Goal: Information Seeking & Learning: Find contact information

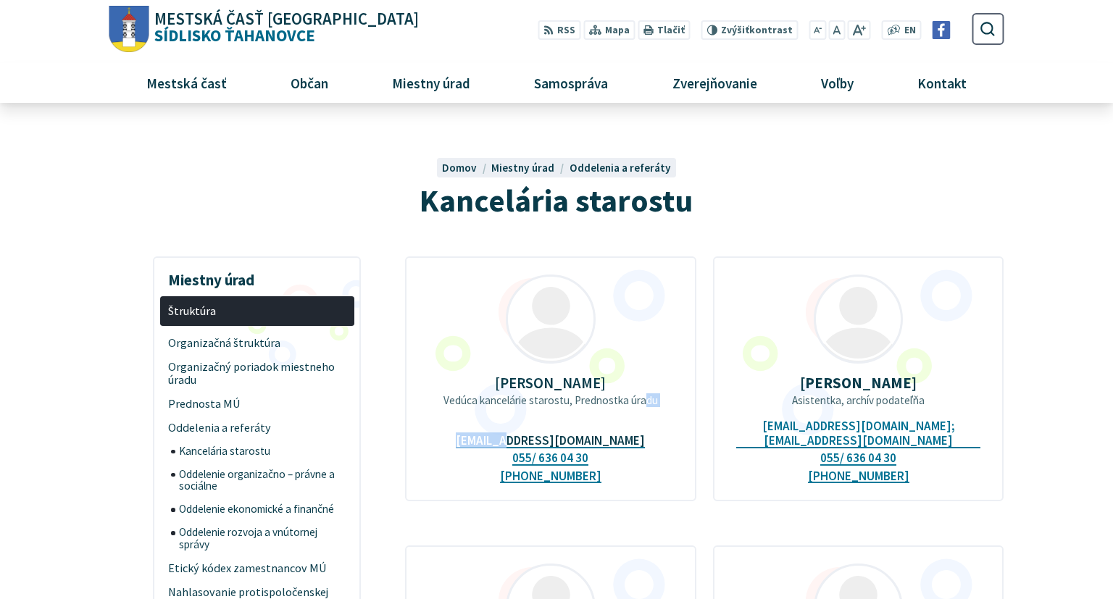
drag, startPoint x: 639, startPoint y: 426, endPoint x: 525, endPoint y: 427, distance: 113.8
click at [525, 427] on div "JUDr. Beáta Zemková Vedúca kancelárie starostu, Prednostka úradu prednostamu@ta…" at bounding box center [550, 379] width 291 height 245
click at [454, 427] on div "JUDr. Beáta Zemková Vedúca kancelárie starostu, Prednostka úradu prednostamu@ta…" at bounding box center [550, 379] width 291 height 245
drag, startPoint x: 632, startPoint y: 428, endPoint x: 515, endPoint y: 422, distance: 116.9
click at [515, 422] on div "JUDr. Beáta Zemková Vedúca kancelárie starostu, Prednostka úradu prednostamu@ta…" at bounding box center [550, 379] width 291 height 245
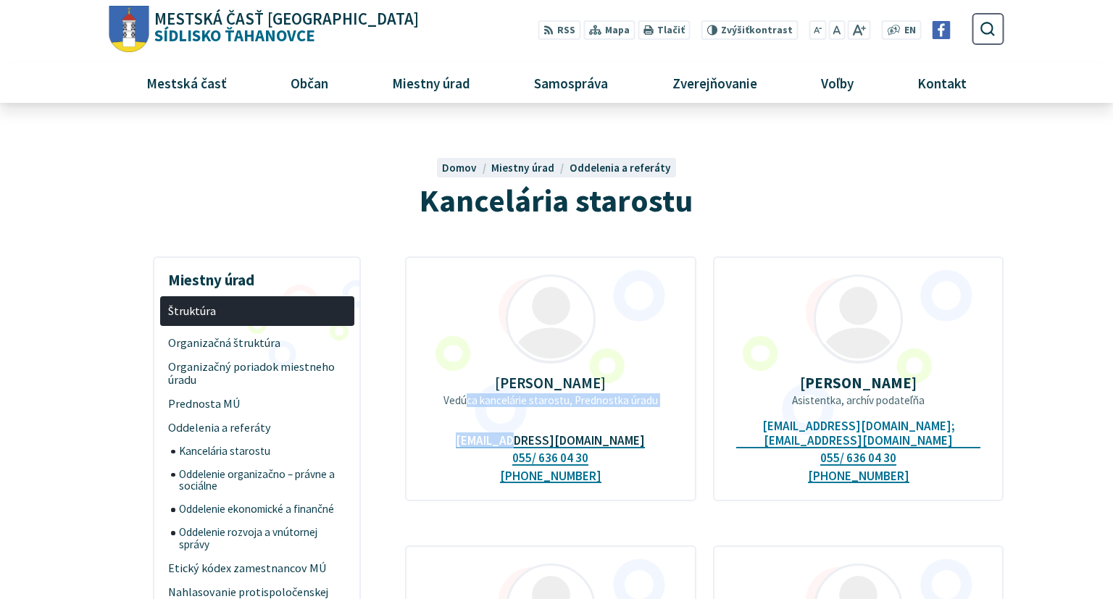
drag, startPoint x: 471, startPoint y: 428, endPoint x: 531, endPoint y: 433, distance: 59.7
click at [531, 433] on div "JUDr. Beáta Zemková Vedúca kancelárie starostu, Prednostka úradu prednostamu@ta…" at bounding box center [550, 379] width 291 height 245
drag, startPoint x: 639, startPoint y: 428, endPoint x: 610, endPoint y: 434, distance: 29.0
click at [610, 434] on div "JUDr. Beáta Zemková Vedúca kancelárie starostu, Prednostka úradu prednostamu@ta…" at bounding box center [550, 379] width 291 height 245
drag, startPoint x: 478, startPoint y: 430, endPoint x: 627, endPoint y: 429, distance: 149.3
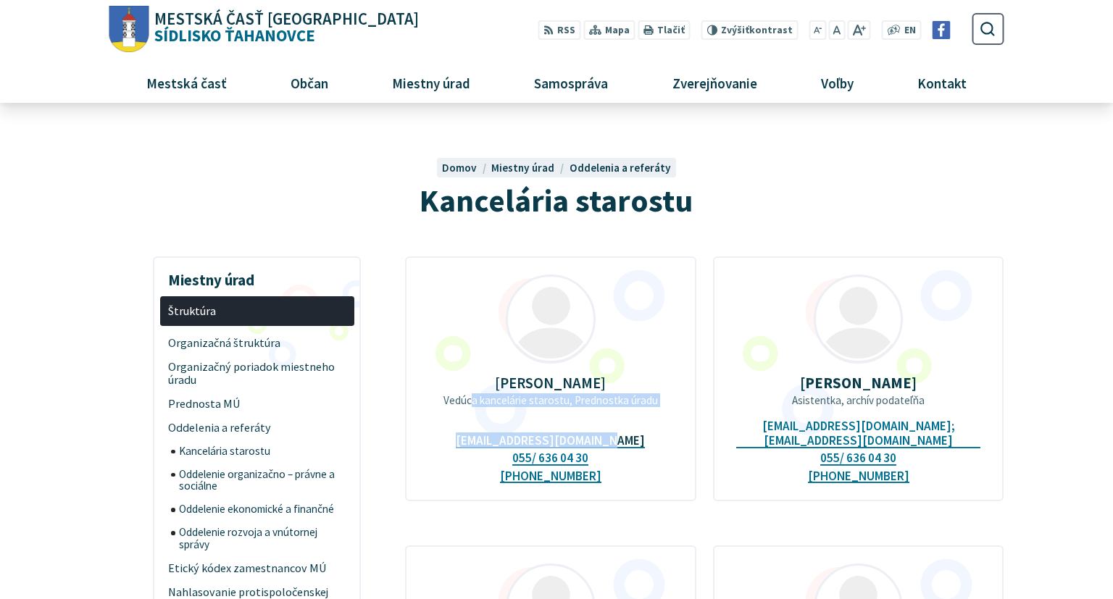
click at [627, 429] on div "JUDr. Beáta Zemková Vedúca kancelárie starostu, Prednostka úradu prednostamu@ta…" at bounding box center [550, 379] width 291 height 245
copy div "a kancelárie starostu, Prednostka úradu prednostamu@tahanovce.sk"
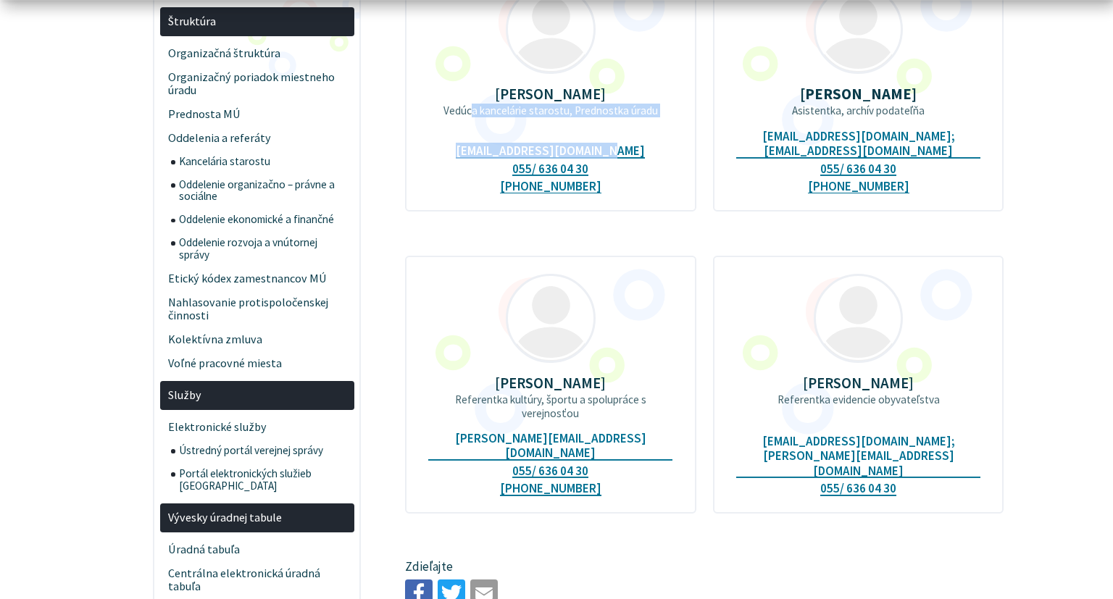
scroll to position [306, 0]
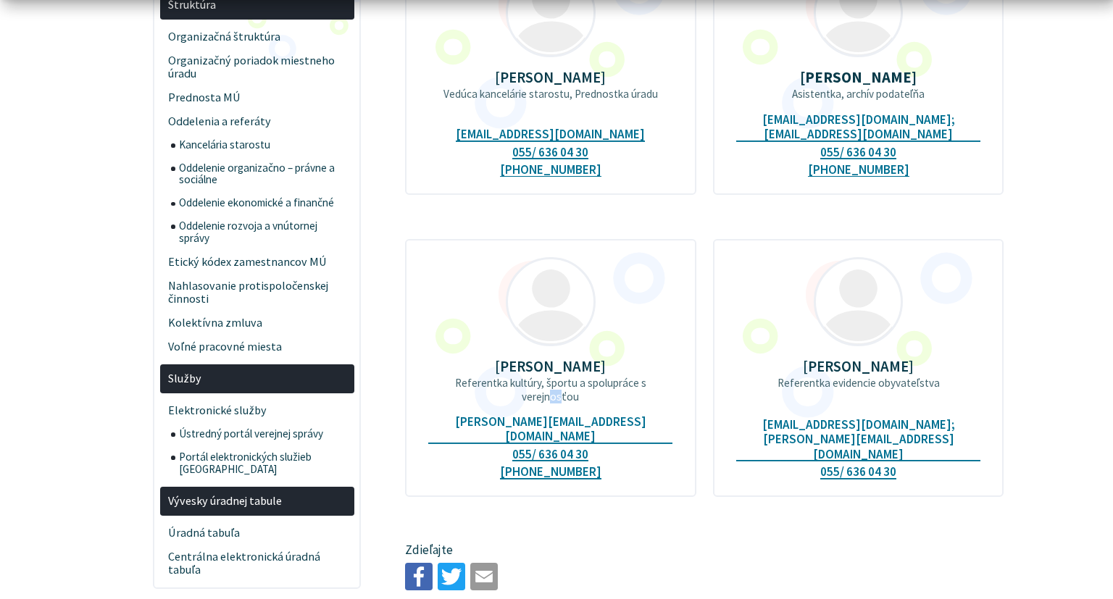
drag, startPoint x: 645, startPoint y: 393, endPoint x: 655, endPoint y: 399, distance: 11.7
click at [655, 399] on div "Ing. Veronika Ďurišinová Referentka kultúry, športu a spolupráce s verejnosťou …" at bounding box center [550, 368] width 291 height 258
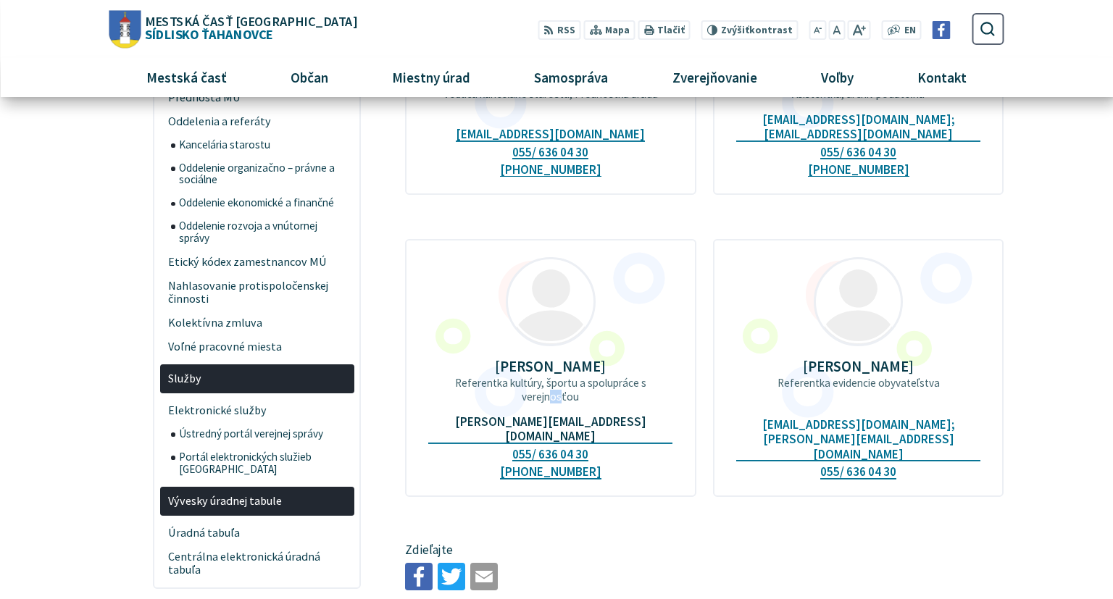
scroll to position [0, 0]
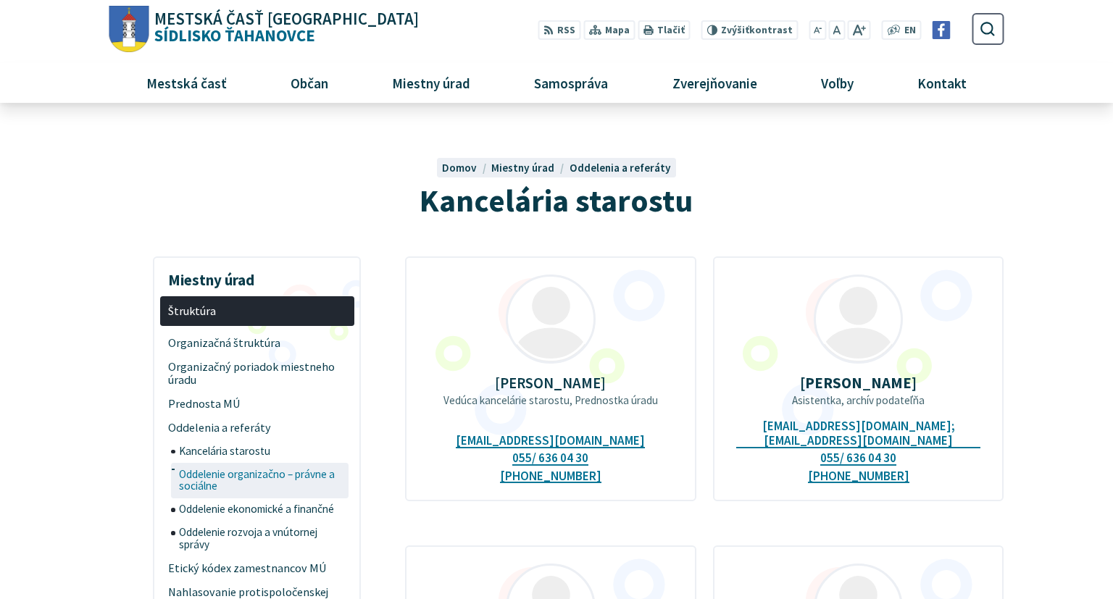
click at [283, 475] on span "Oddelenie organizačno – právne a sociálne" at bounding box center [262, 481] width 167 height 36
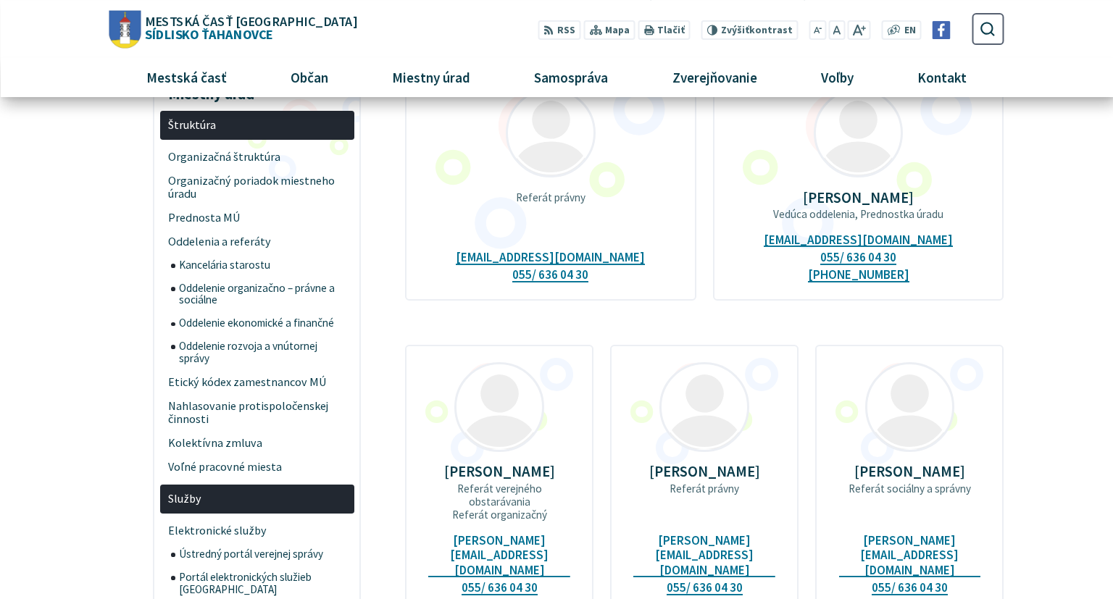
scroll to position [153, 0]
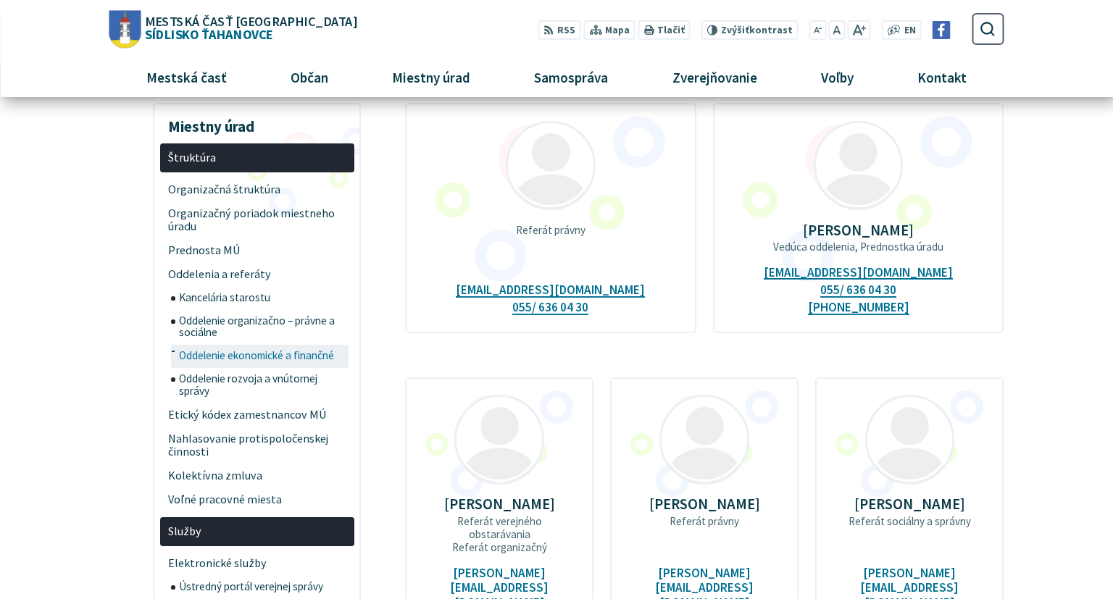
click at [250, 358] on span "Oddelenie ekonomické a finančné" at bounding box center [262, 356] width 167 height 23
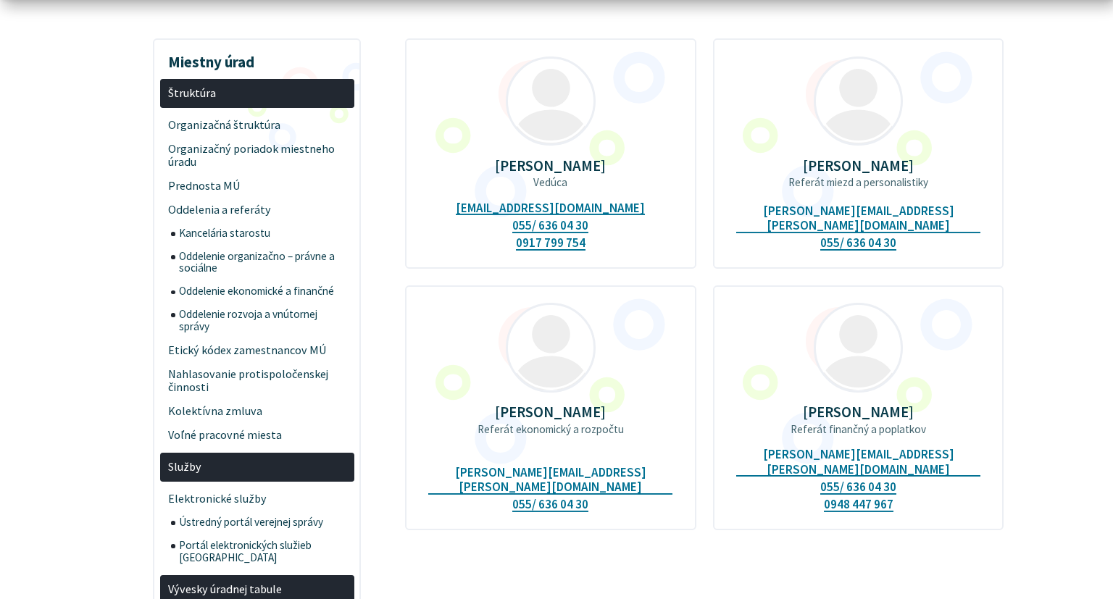
scroll to position [229, 0]
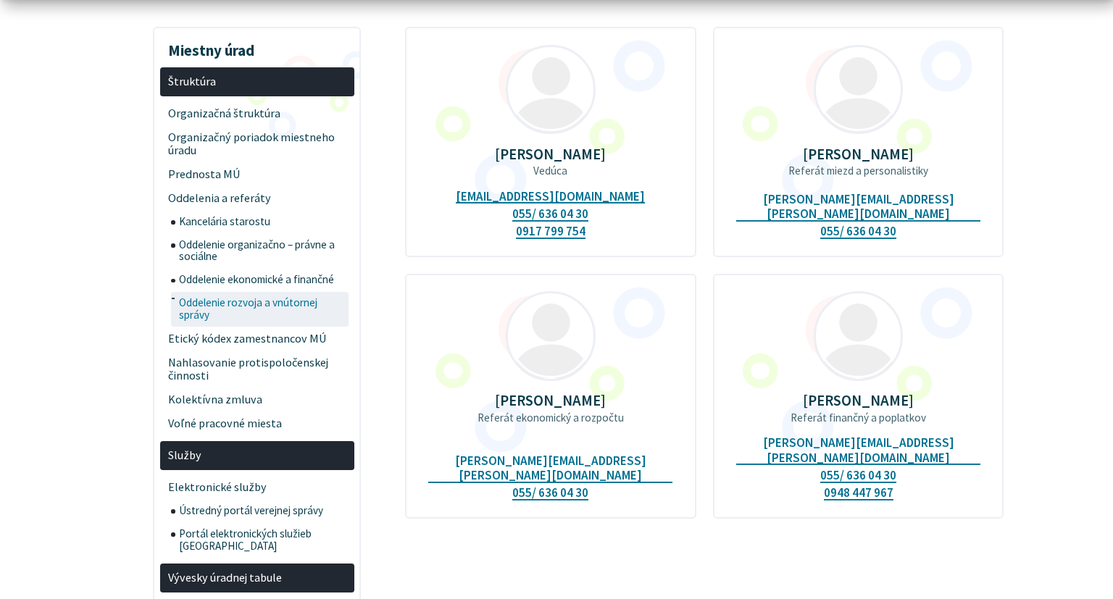
click at [260, 309] on span "Oddelenie rozvoja a vnútornej správy" at bounding box center [262, 310] width 167 height 36
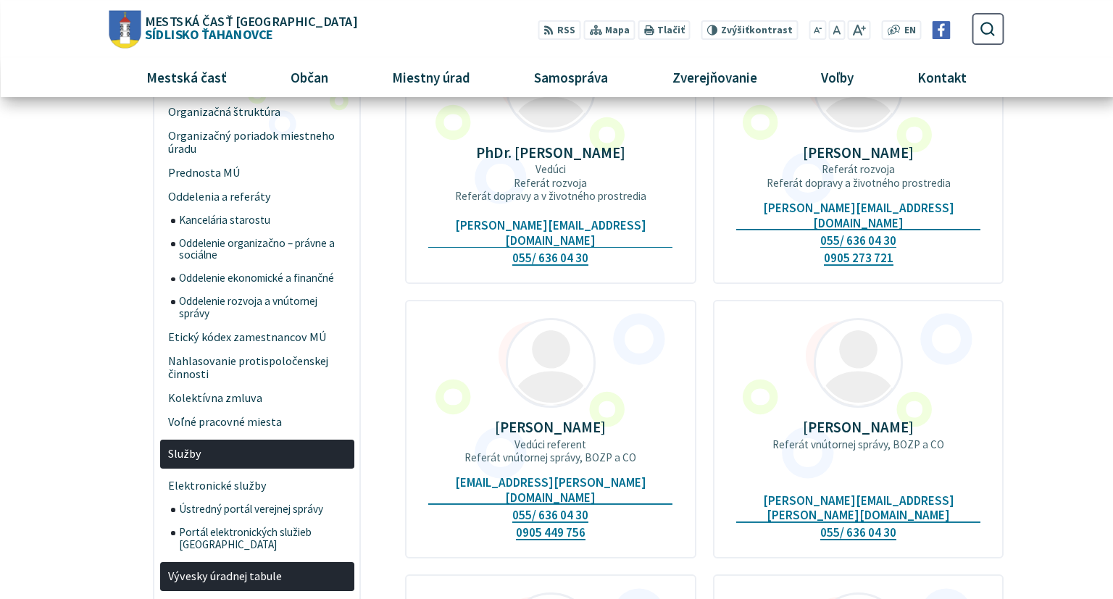
scroll to position [76, 0]
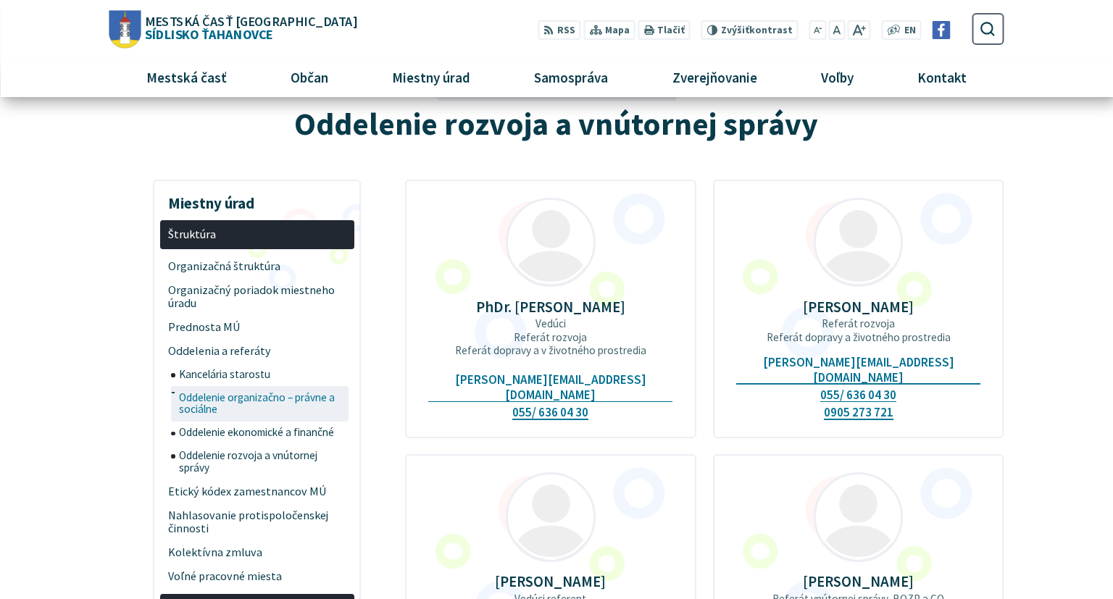
click at [225, 394] on span "Oddelenie organizačno – právne a sociálne" at bounding box center [262, 404] width 167 height 36
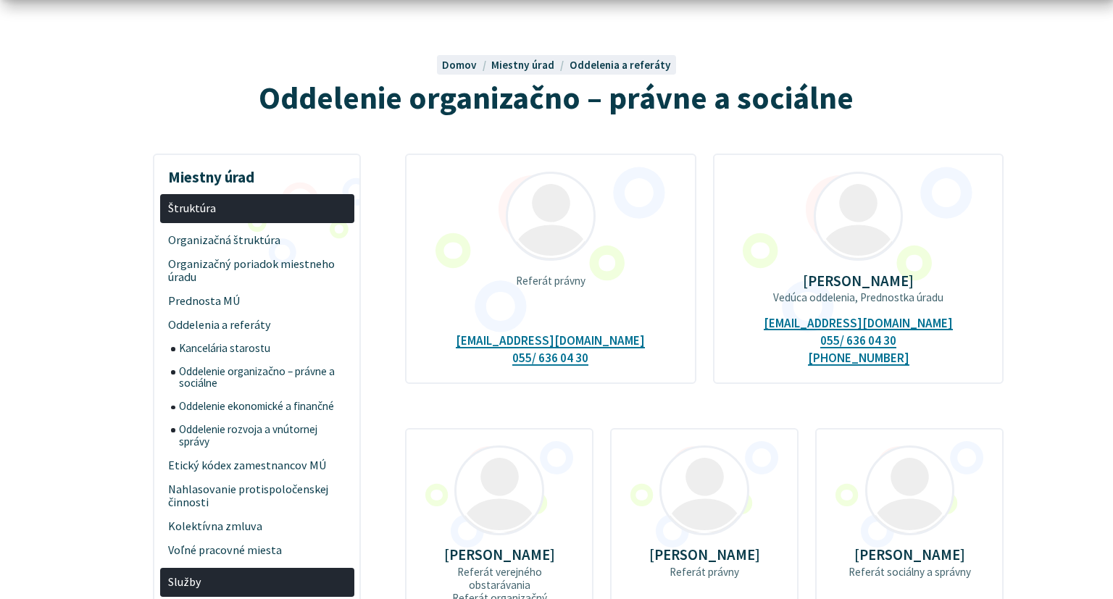
scroll to position [229, 0]
